Goal: Navigation & Orientation: Find specific page/section

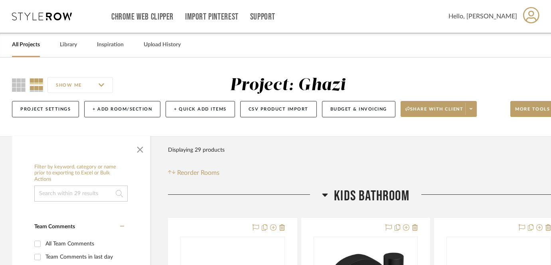
click at [32, 42] on link "All Projects" at bounding box center [26, 44] width 28 height 11
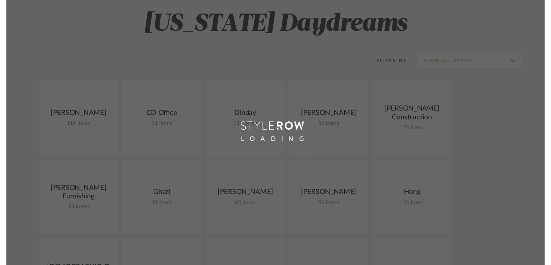
scroll to position [97, 0]
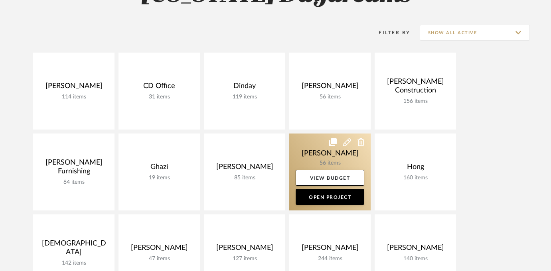
click at [317, 149] on link at bounding box center [329, 172] width 81 height 77
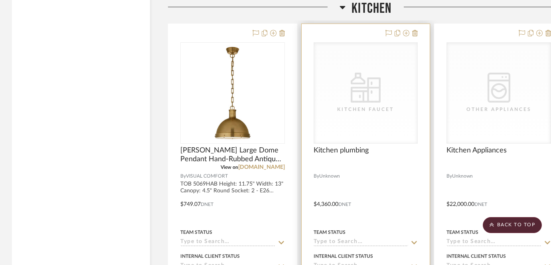
scroll to position [1760, 0]
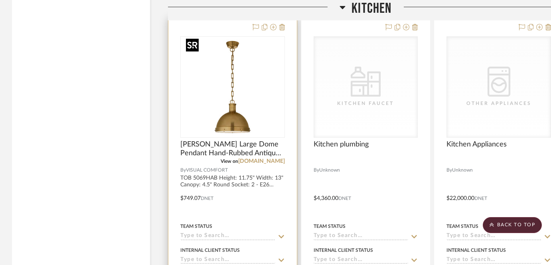
click at [224, 116] on div at bounding box center [232, 86] width 104 height 101
click at [237, 113] on img "0" at bounding box center [233, 87] width 100 height 100
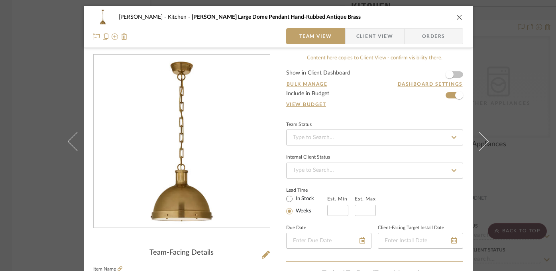
scroll to position [75, 0]
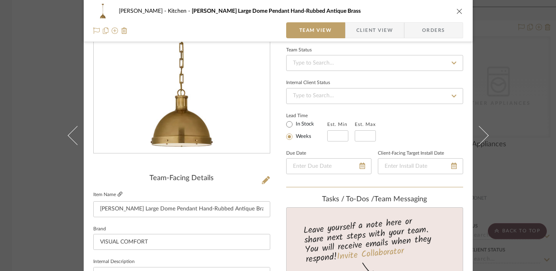
click at [118, 194] on icon at bounding box center [120, 194] width 5 height 5
